Goal: Task Accomplishment & Management: Complete application form

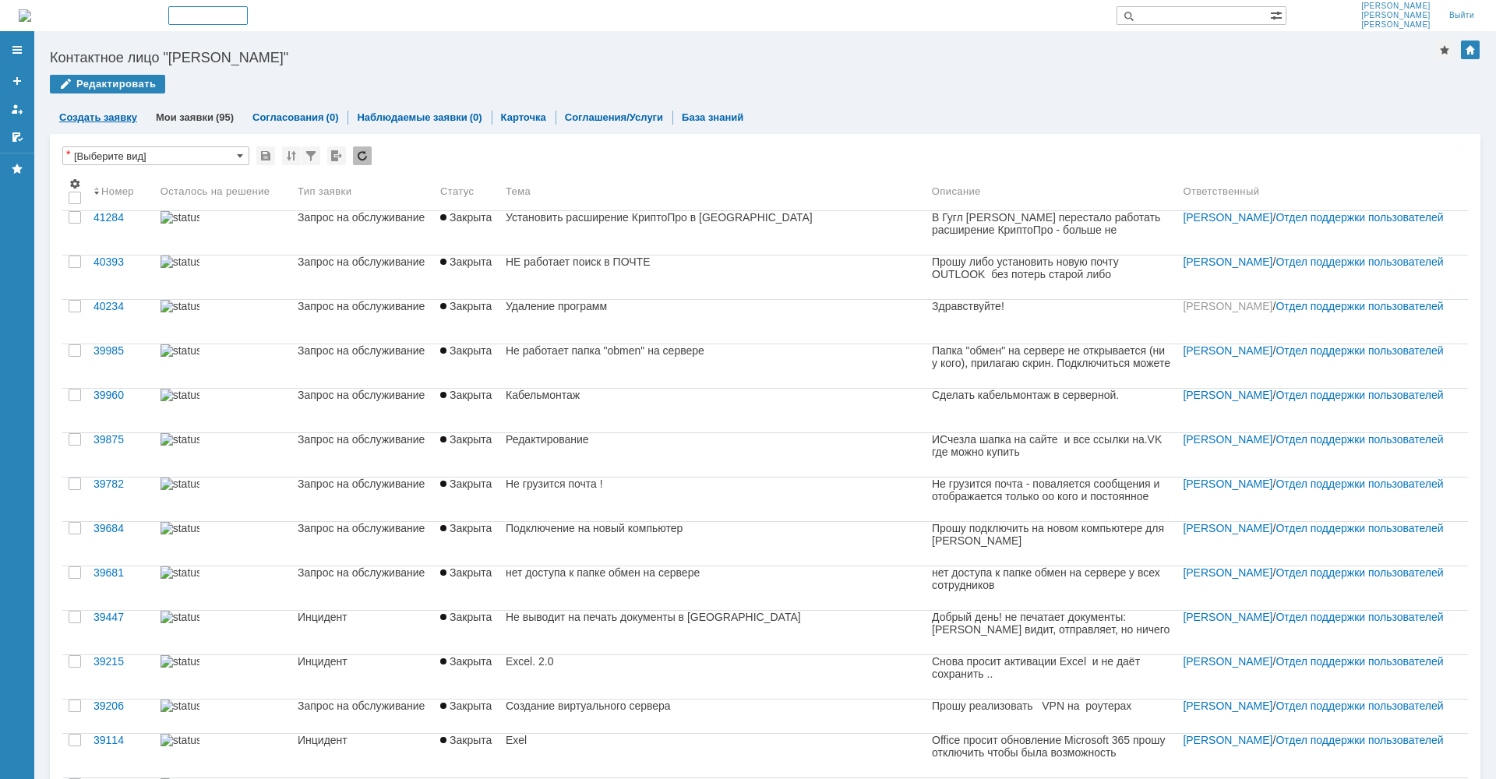
click at [103, 114] on link "Создать заявку" at bounding box center [98, 117] width 78 height 12
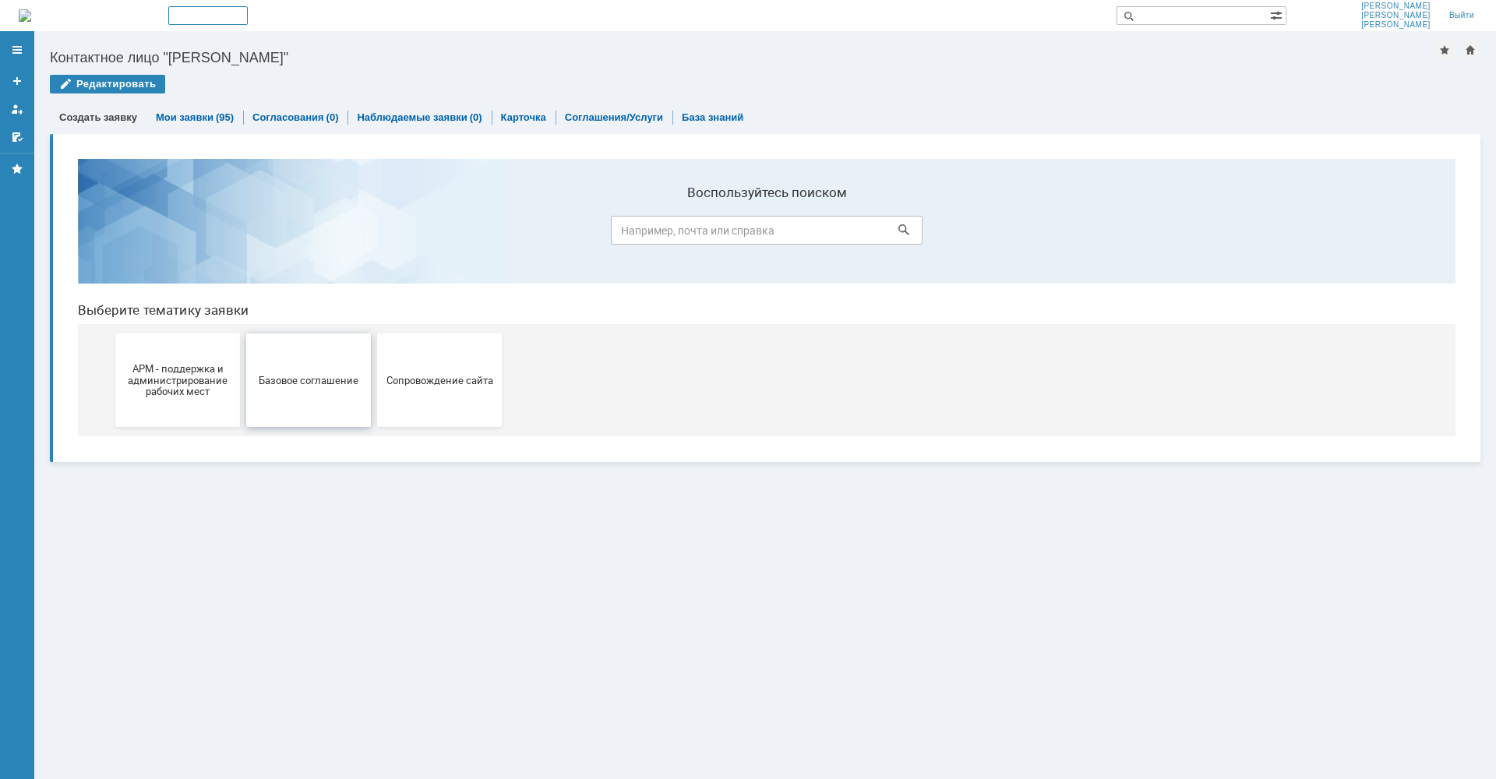
click at [338, 384] on span "Базовое соглашение" at bounding box center [308, 380] width 115 height 12
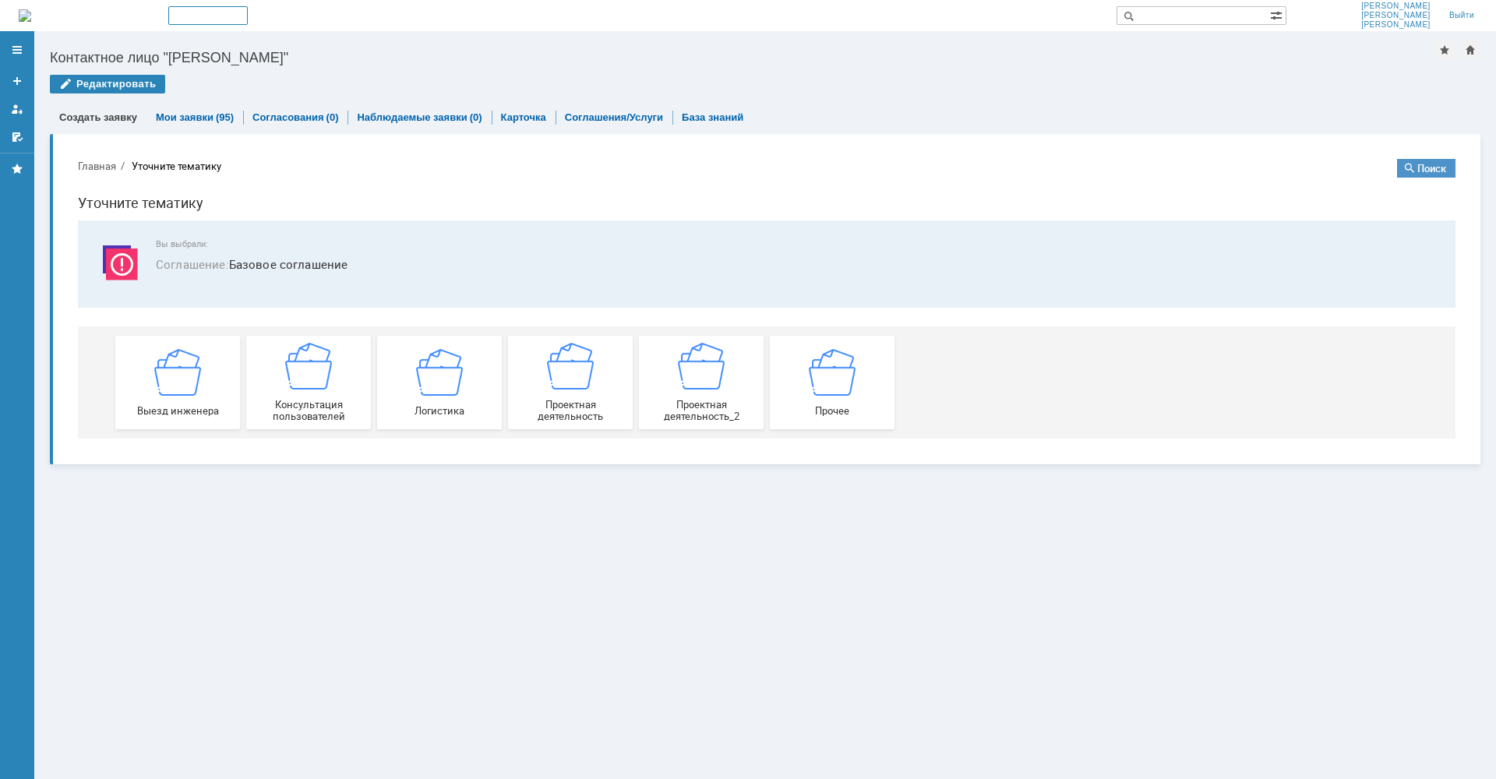
click at [94, 162] on button "Главная" at bounding box center [97, 166] width 38 height 14
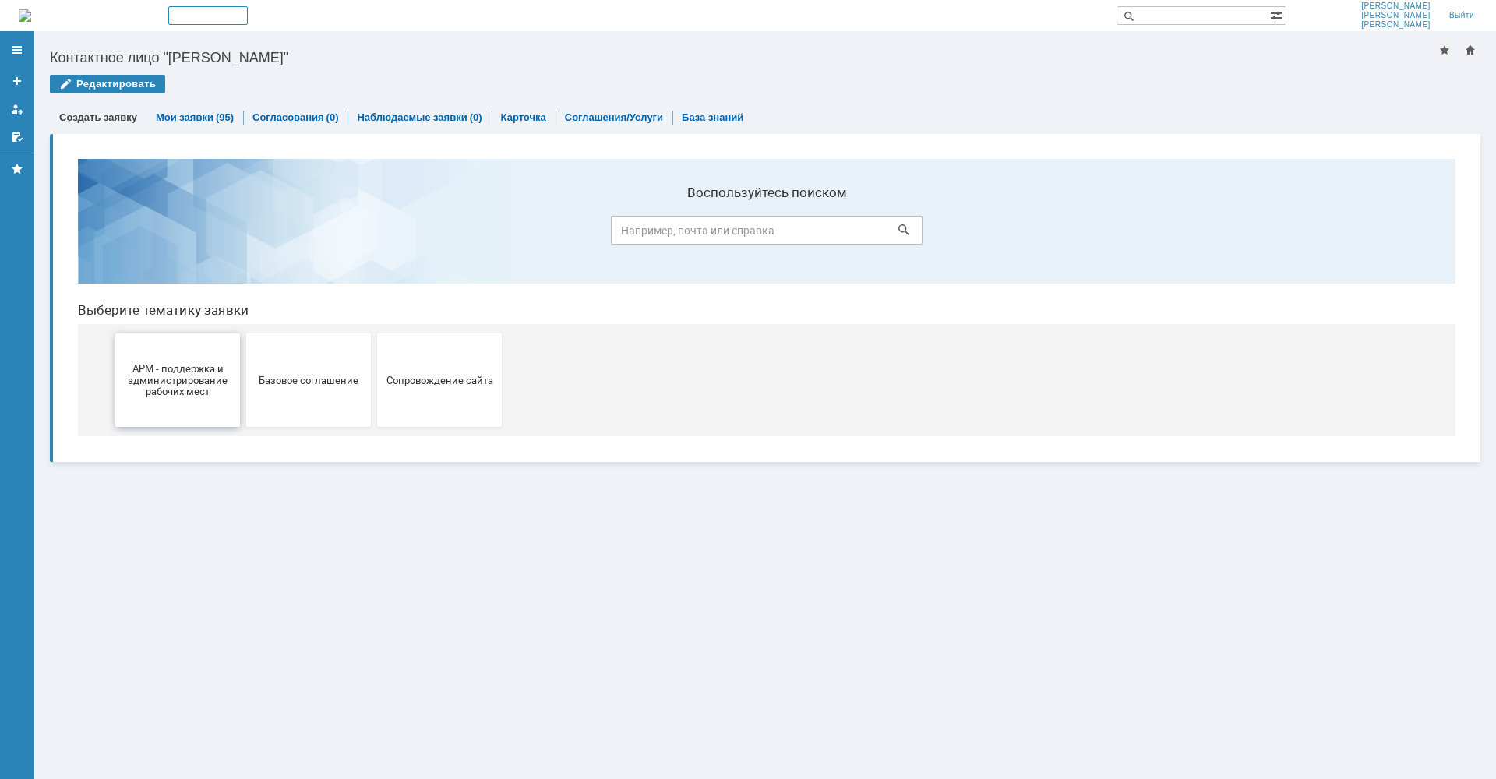
click at [185, 384] on span "АРМ - поддержка и администрирование рабочих мест" at bounding box center [177, 379] width 115 height 35
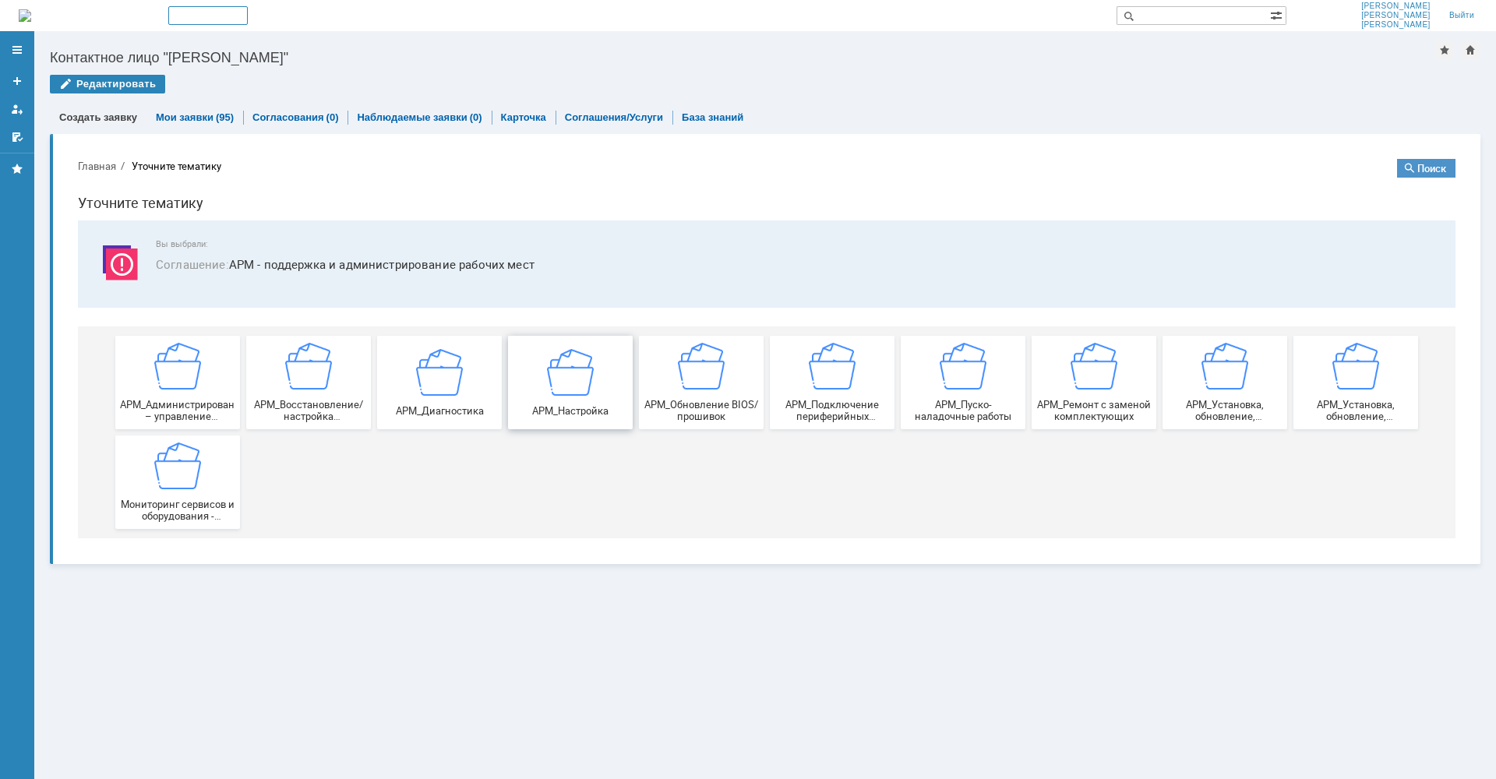
click at [560, 384] on img at bounding box center [570, 371] width 47 height 47
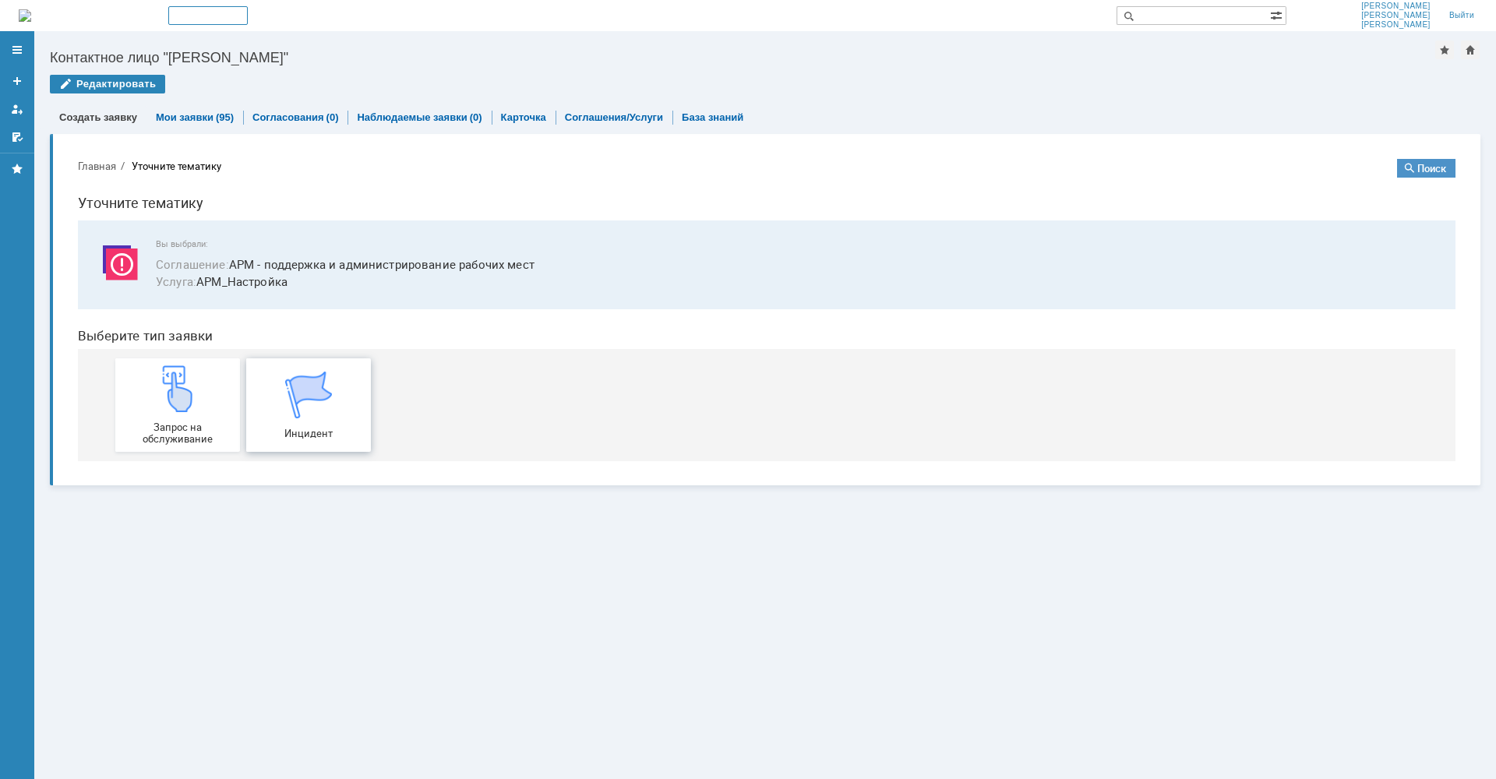
click at [311, 409] on img at bounding box center [308, 395] width 47 height 47
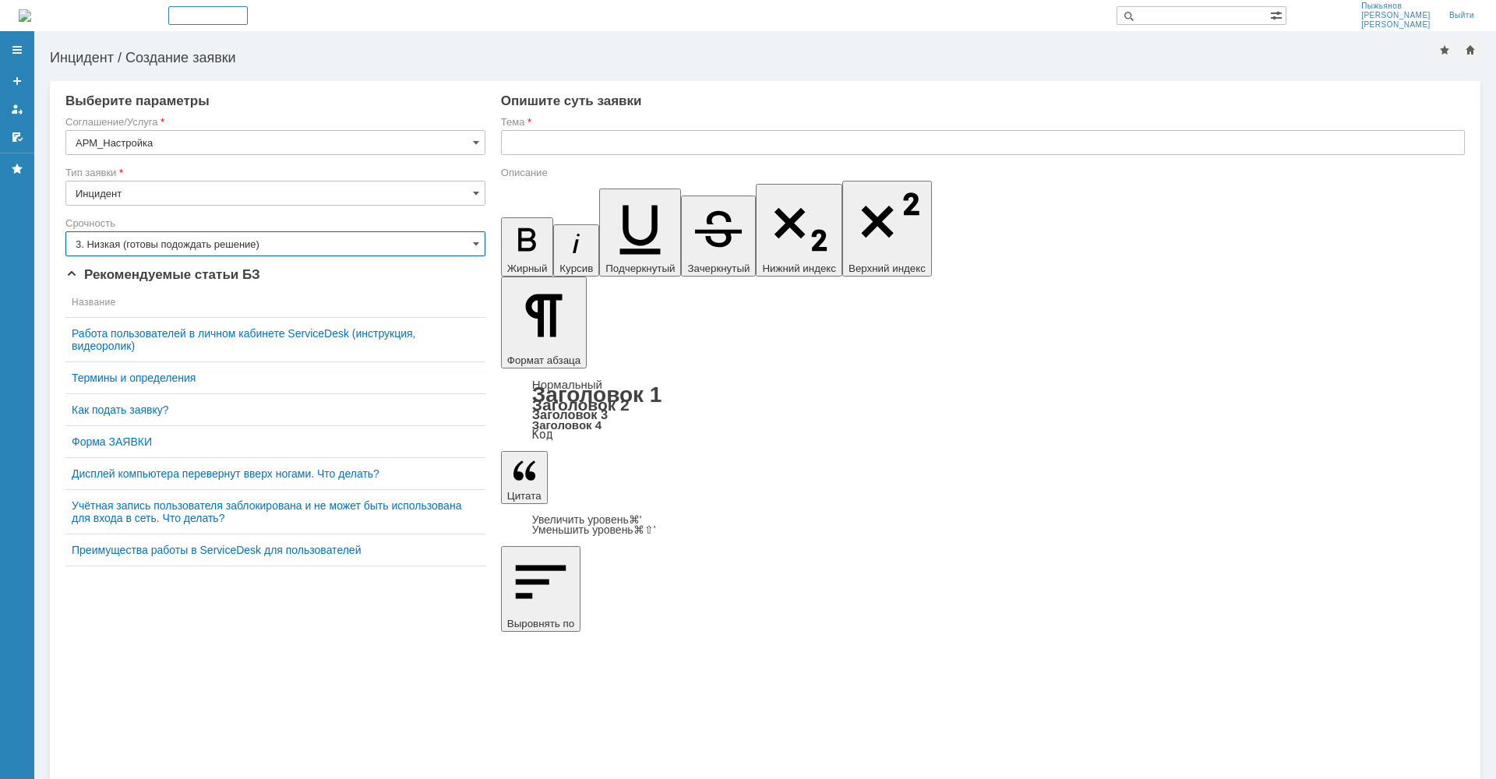
click at [256, 244] on input "3. Низкая (готовы подождать решение)" at bounding box center [275, 243] width 420 height 25
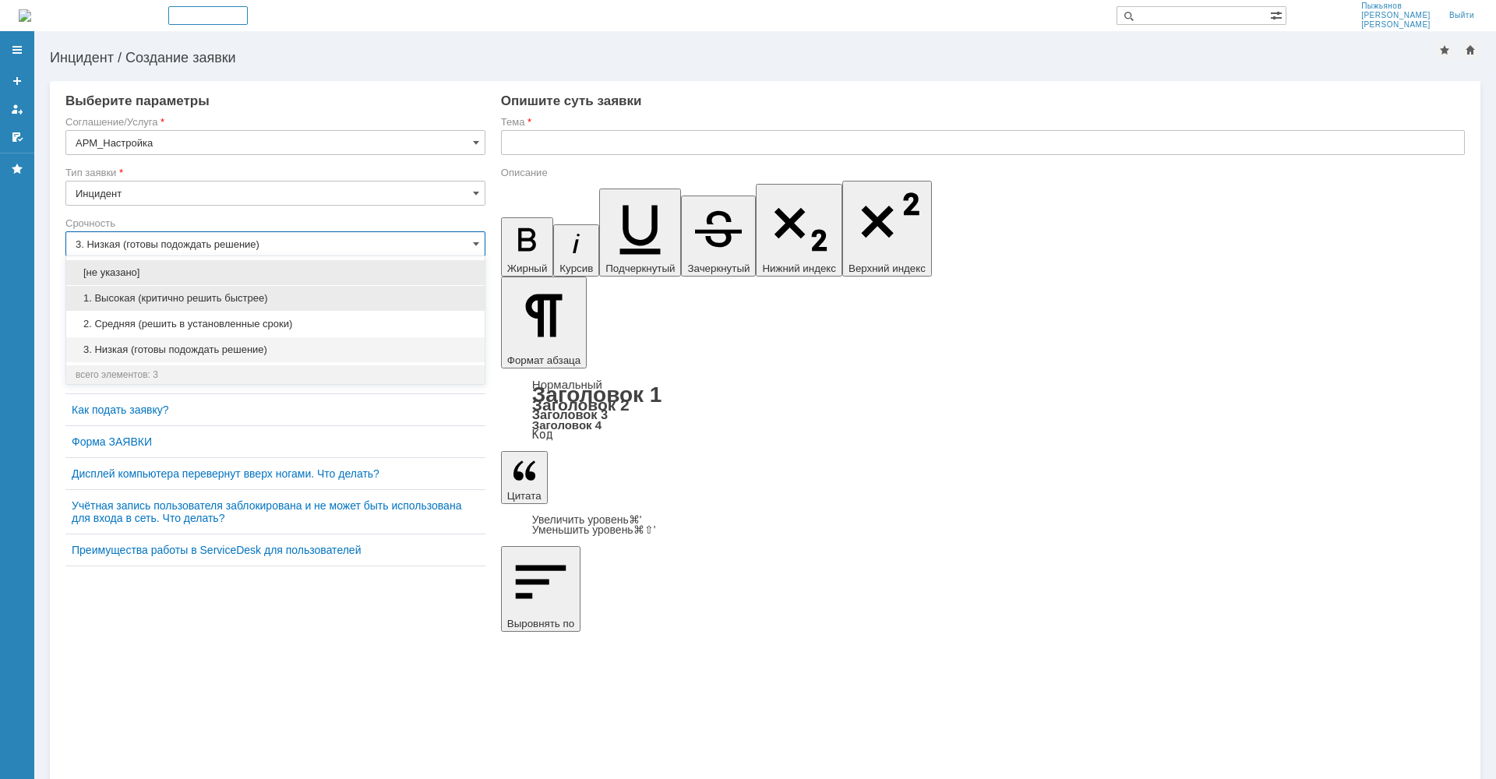
click at [267, 304] on span "1. Высокая (критично решить быстрее)" at bounding box center [276, 298] width 400 height 12
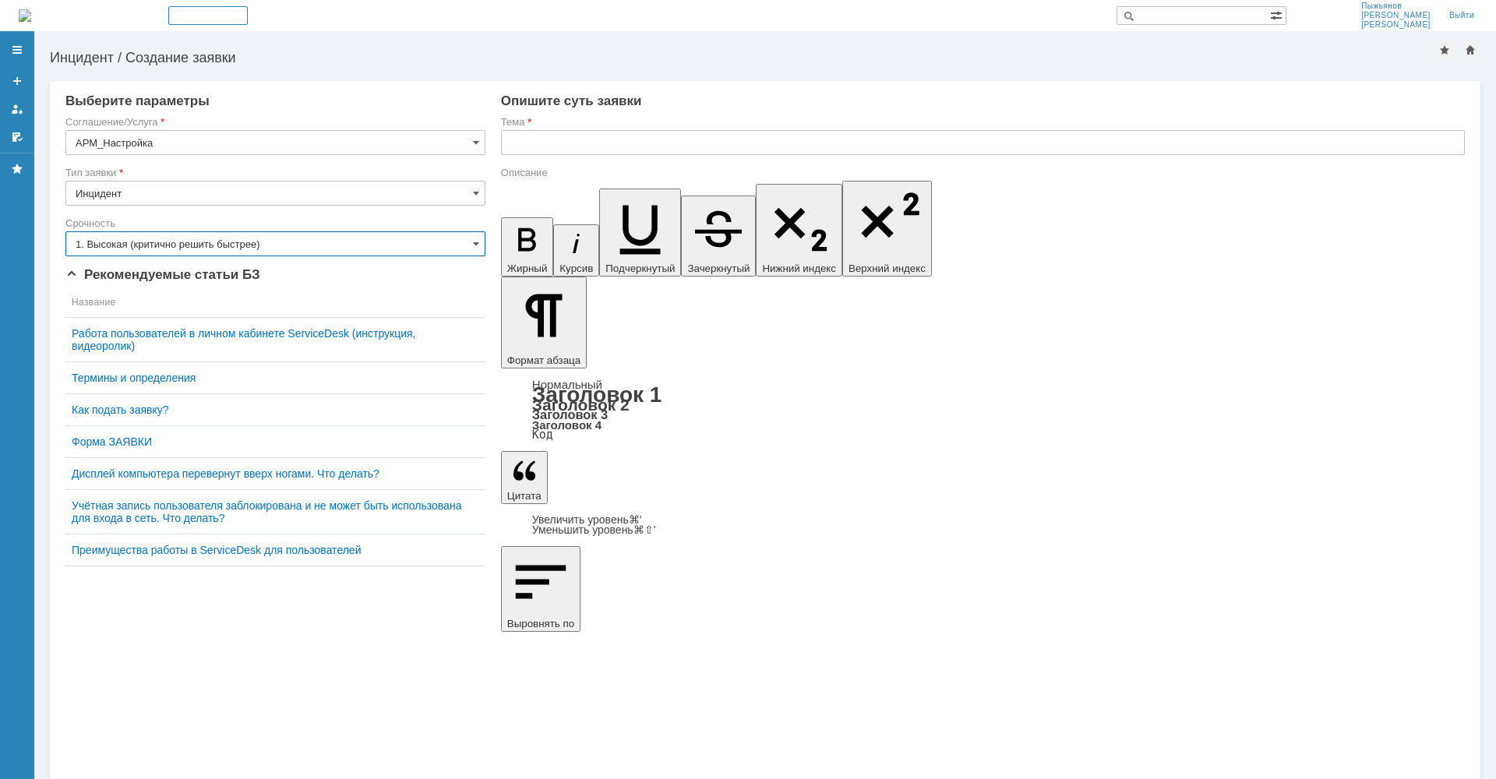
type input "1. Высокая (критично решить быстрее)"
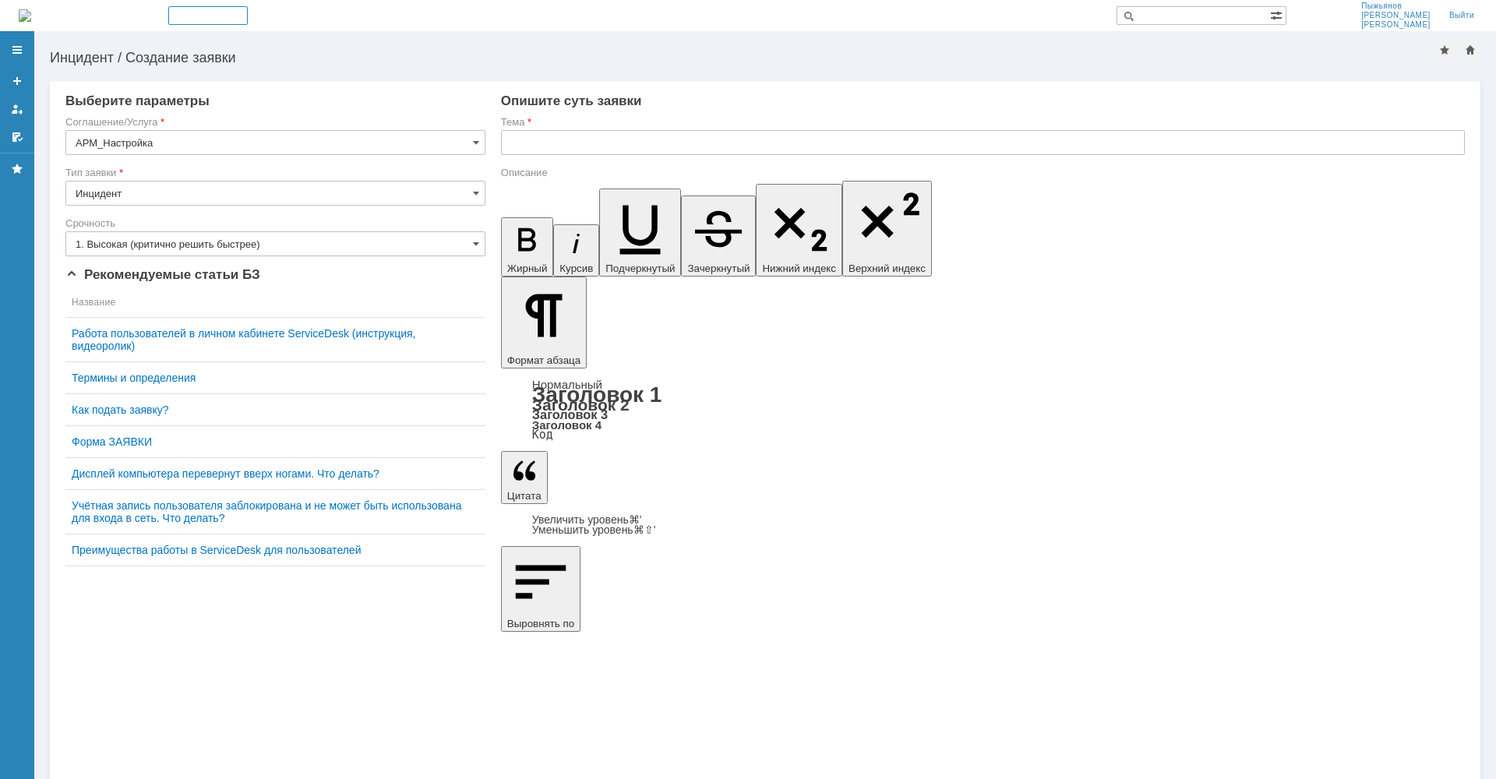
drag, startPoint x: 584, startPoint y: 5467, endPoint x: 591, endPoint y: 5467, distance: 7.8
drag, startPoint x: 589, startPoint y: 5469, endPoint x: 595, endPoint y: 5474, distance: 8.3
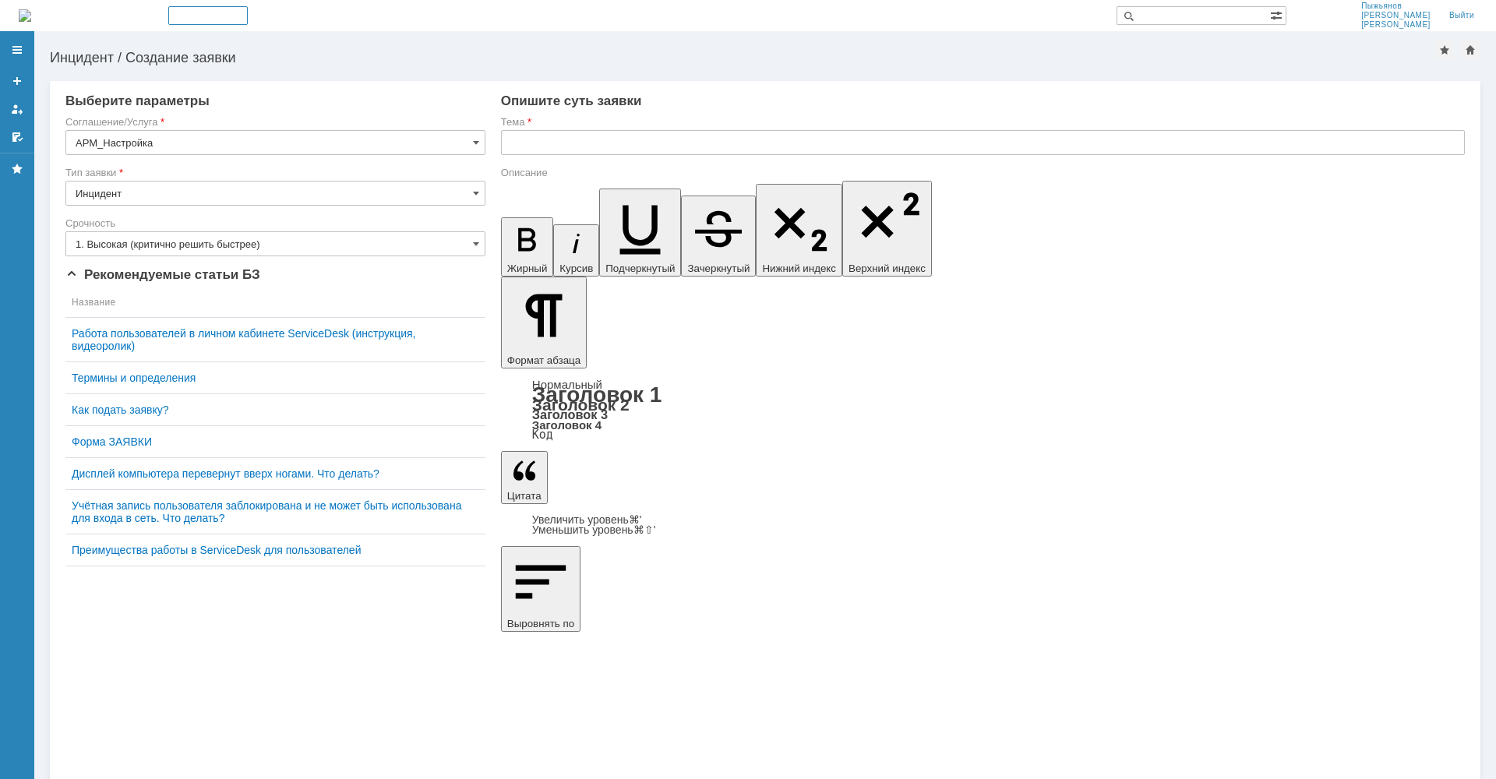
drag, startPoint x: 873, startPoint y: 5464, endPoint x: 753, endPoint y: 5463, distance: 120.0
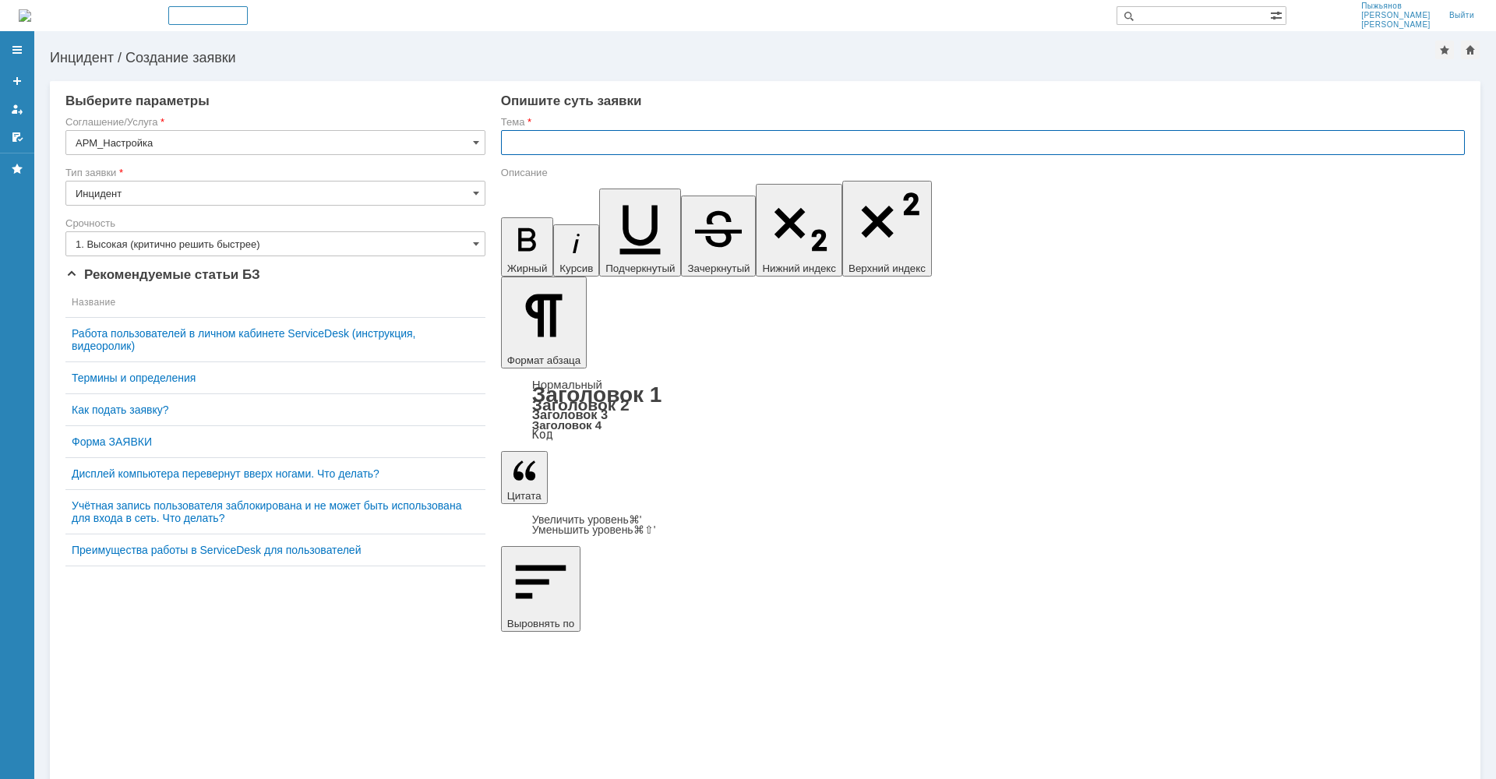
drag, startPoint x: 524, startPoint y: 139, endPoint x: 540, endPoint y: 143, distance: 16.8
click at [524, 139] on input "text" at bounding box center [983, 142] width 964 height 25
drag, startPoint x: 582, startPoint y: 5470, endPoint x: 524, endPoint y: 5464, distance: 58.8
copy div "Не печатает"
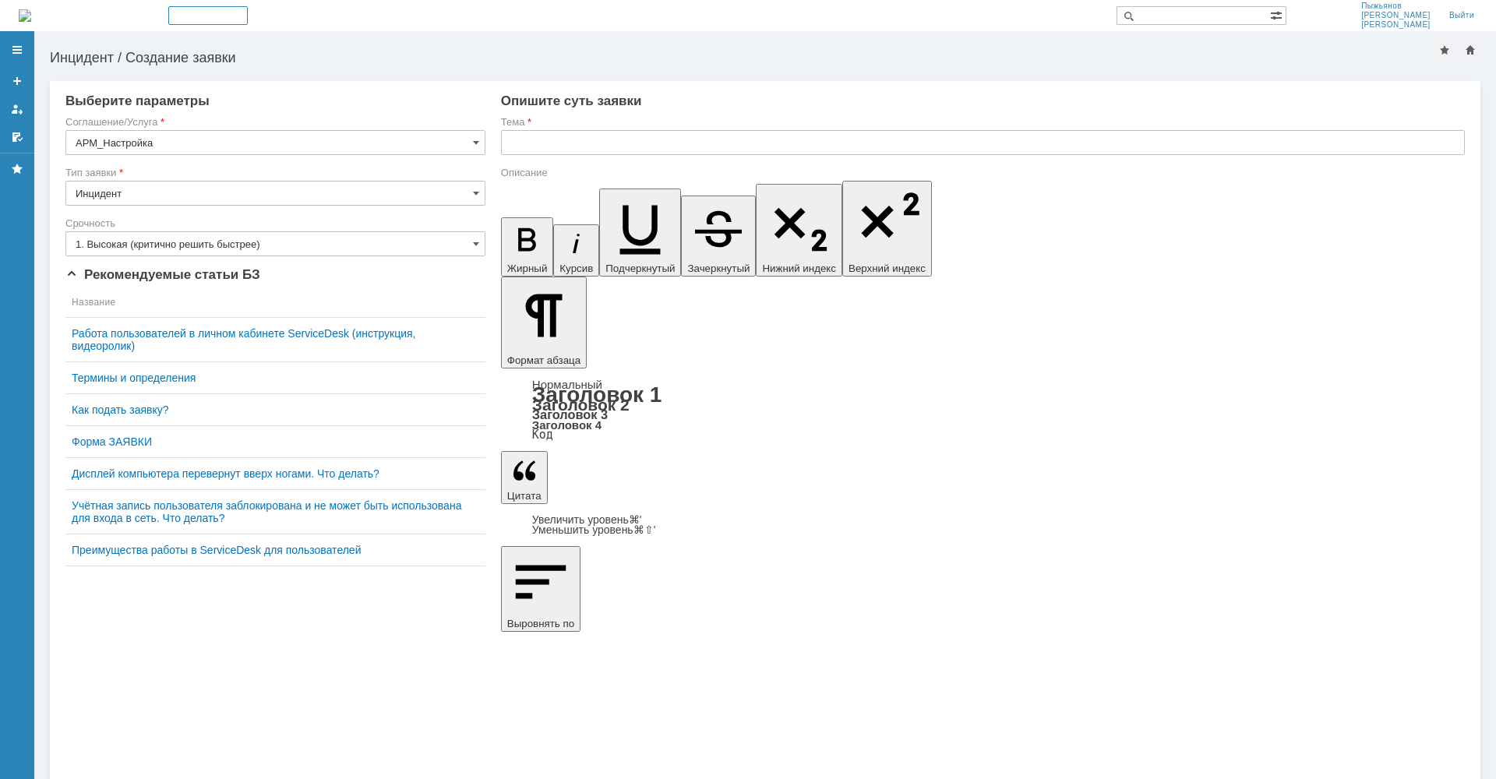
drag, startPoint x: 521, startPoint y: 136, endPoint x: 533, endPoint y: 139, distance: 12.3
click at [523, 137] on input "text" at bounding box center [983, 142] width 964 height 25
type input "Не печатает из EXEL с сервера"
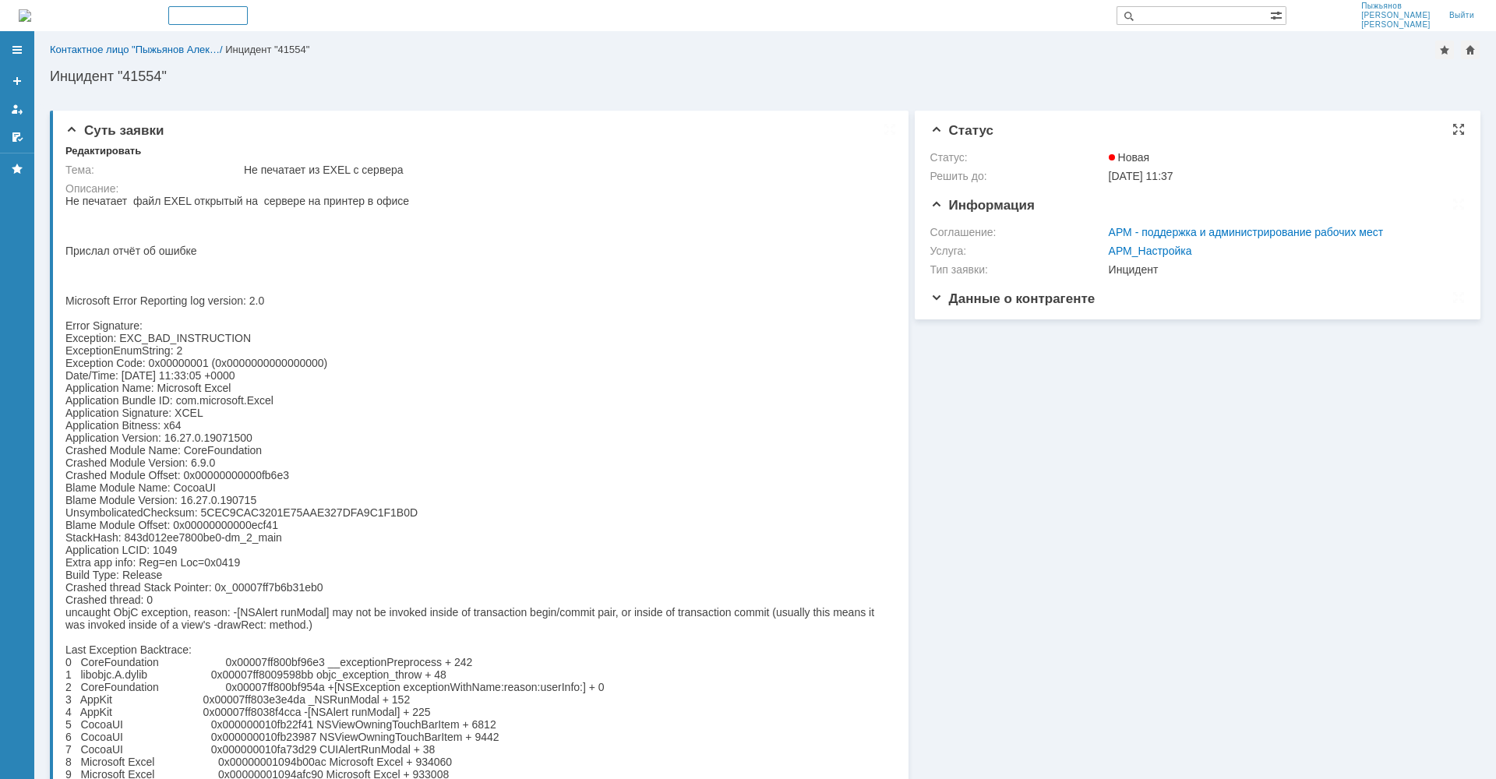
scroll to position [1, 0]
